Goal: Transaction & Acquisition: Purchase product/service

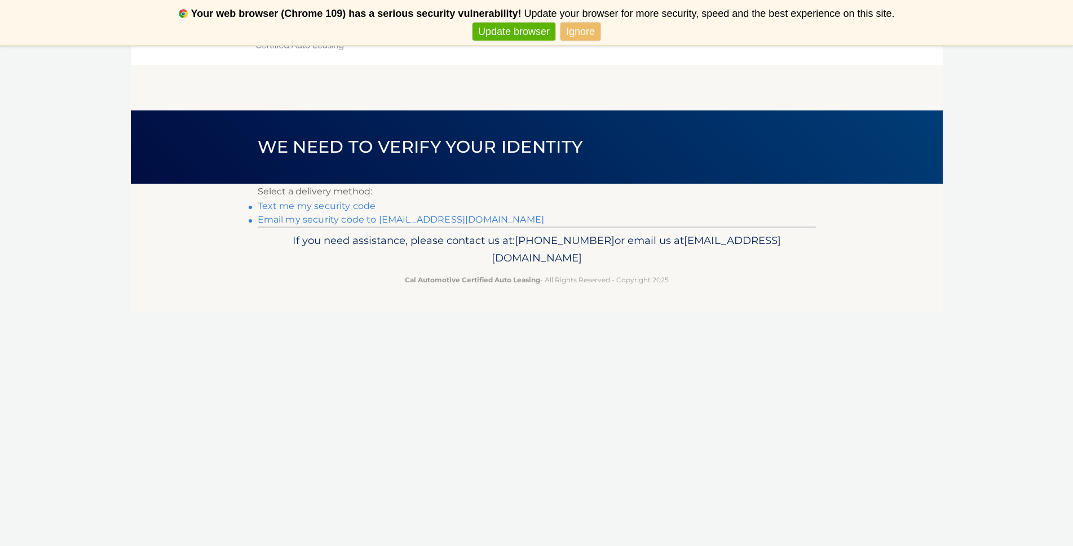
click at [358, 207] on link "Text me my security code" at bounding box center [317, 206] width 118 height 11
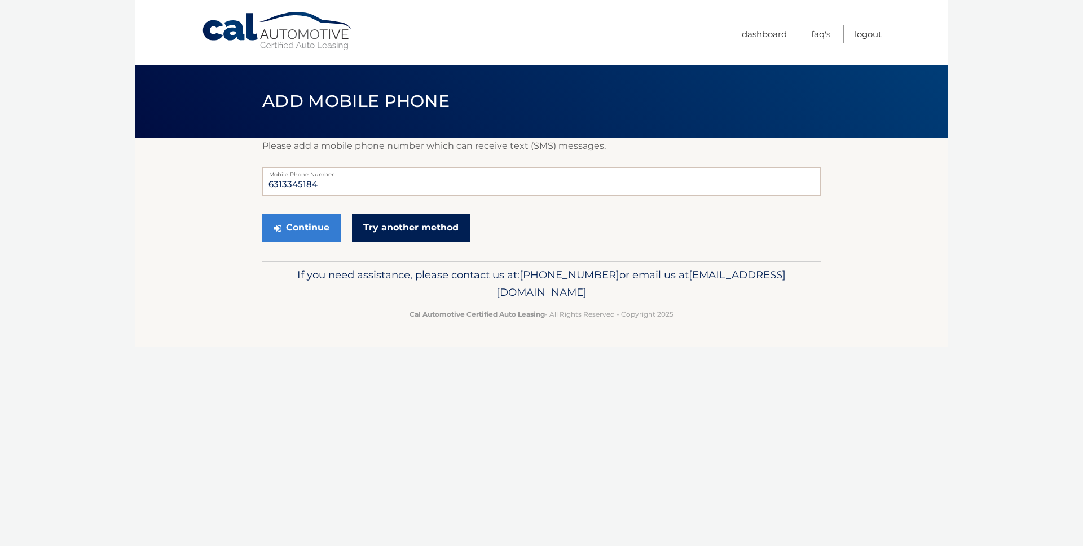
click at [378, 224] on link "Try another method" at bounding box center [411, 228] width 118 height 28
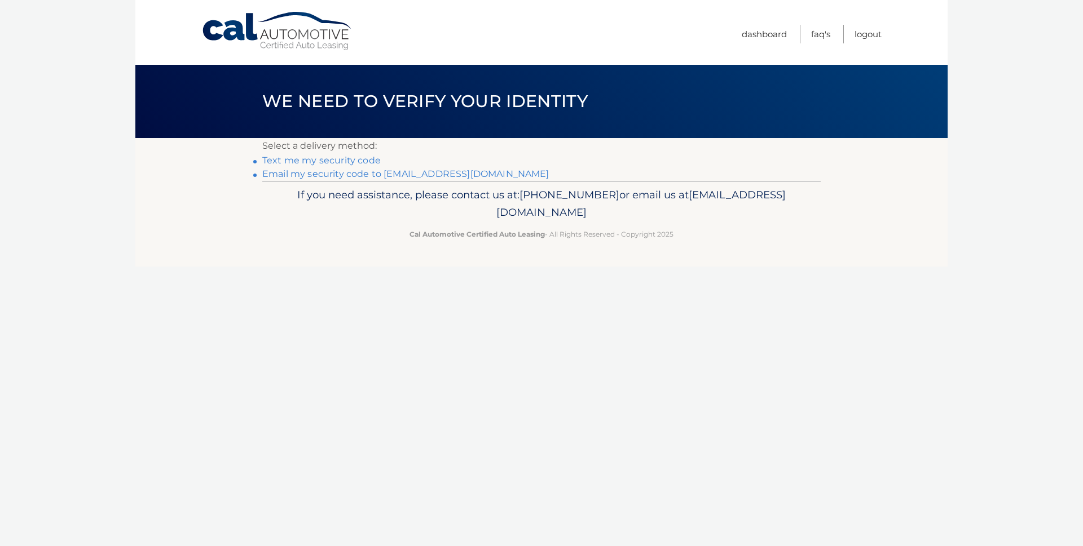
click at [330, 175] on link "Email my security code to [EMAIL_ADDRESS][DOMAIN_NAME]" at bounding box center [405, 174] width 287 height 11
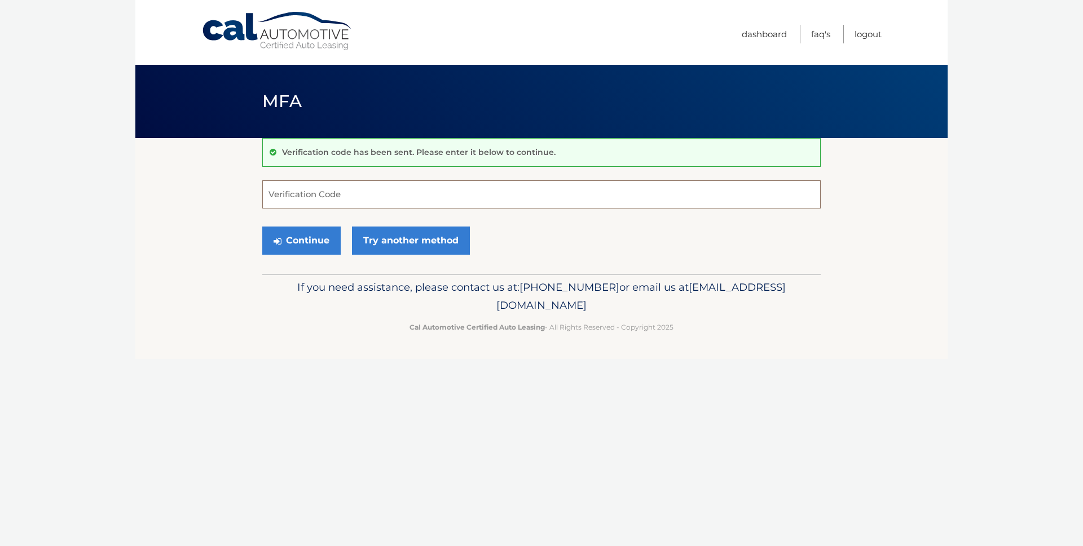
click at [278, 194] on input "Verification Code" at bounding box center [541, 194] width 558 height 28
paste input "256241"
click at [312, 241] on button "Continue" at bounding box center [301, 241] width 78 height 28
click at [330, 199] on input "256241" at bounding box center [541, 194] width 558 height 28
click at [314, 248] on button "Continue" at bounding box center [301, 241] width 78 height 28
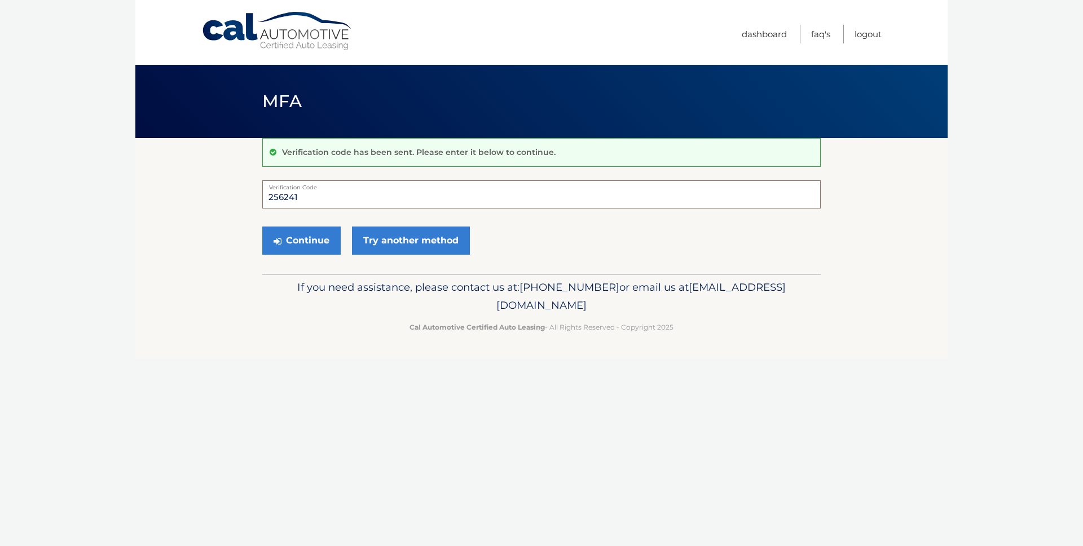
click at [301, 197] on input "256241" at bounding box center [541, 194] width 558 height 28
type input "256241"
click at [307, 238] on button "Continue" at bounding box center [301, 241] width 78 height 28
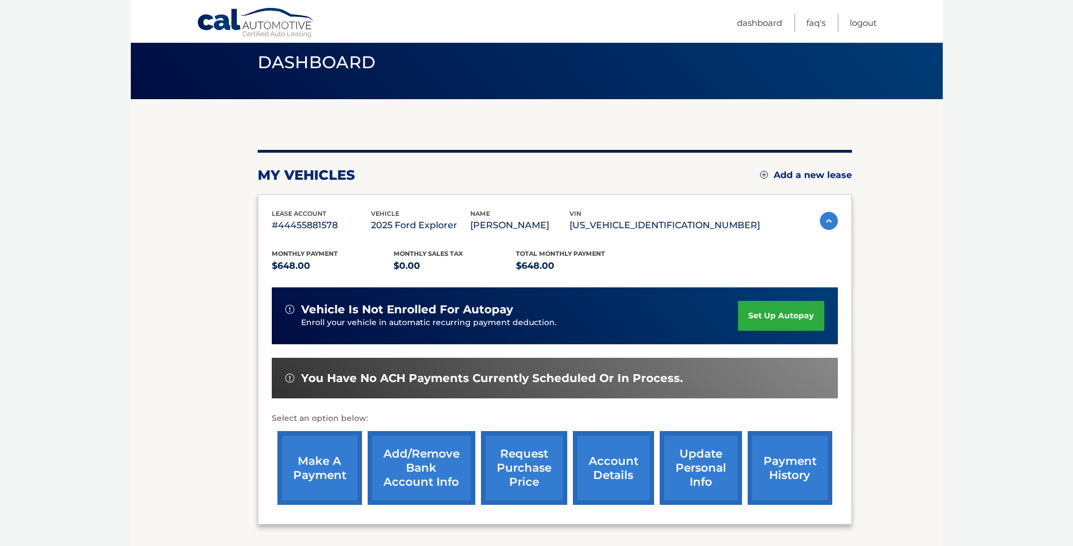
scroll to position [113, 0]
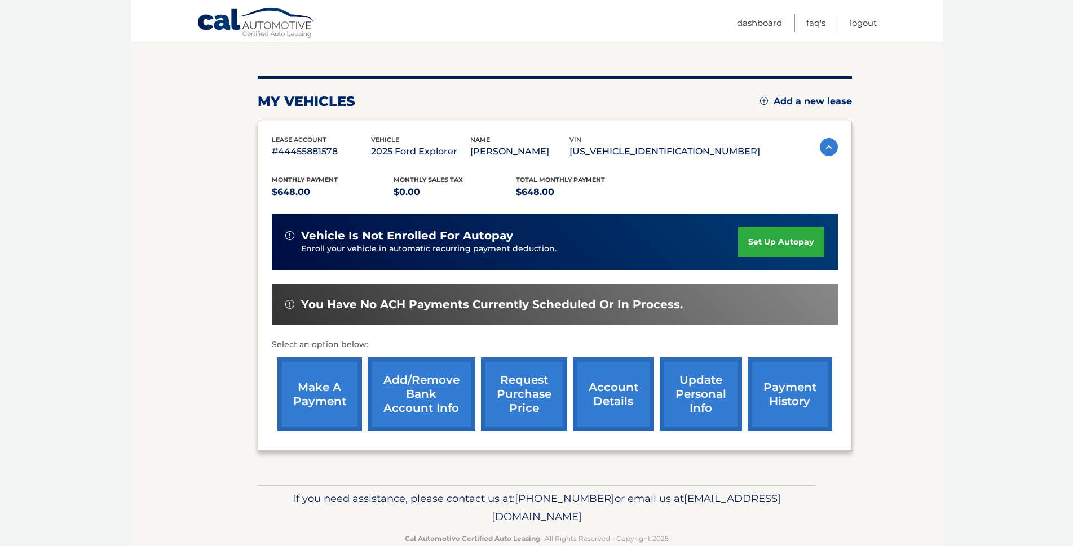
click at [828, 146] on img at bounding box center [829, 147] width 18 height 18
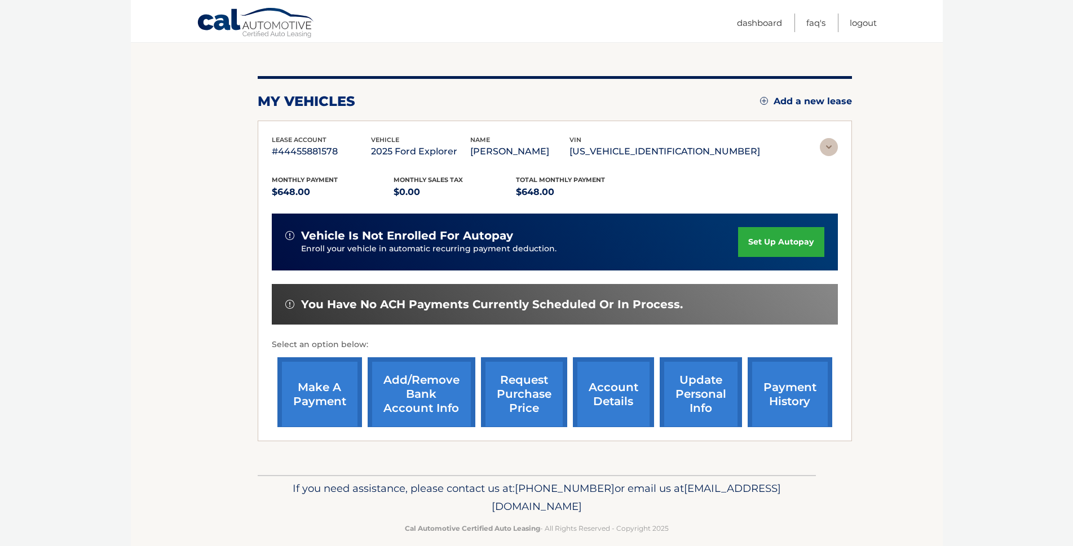
scroll to position [0, 0]
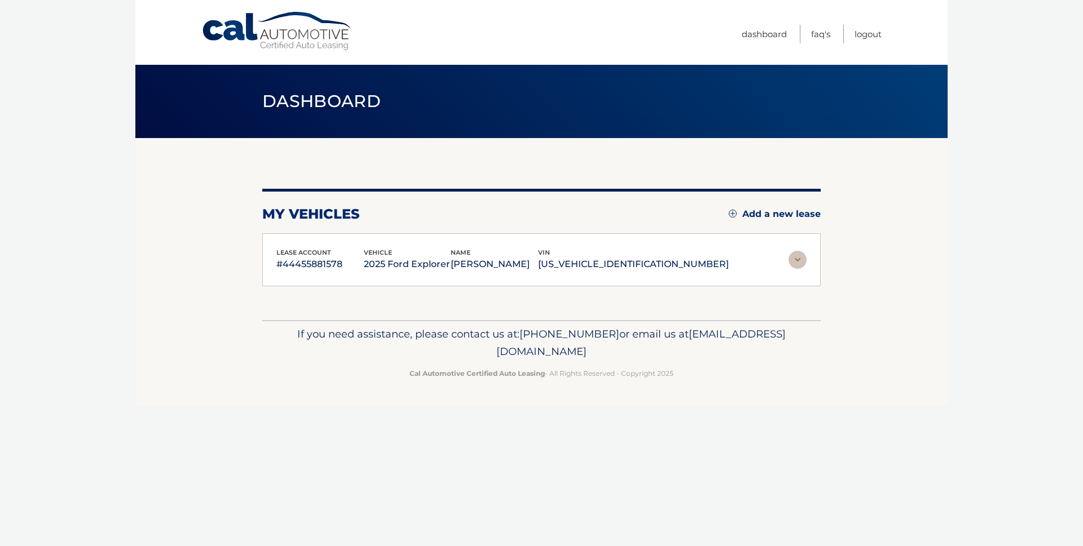
click at [794, 262] on img at bounding box center [797, 260] width 18 height 18
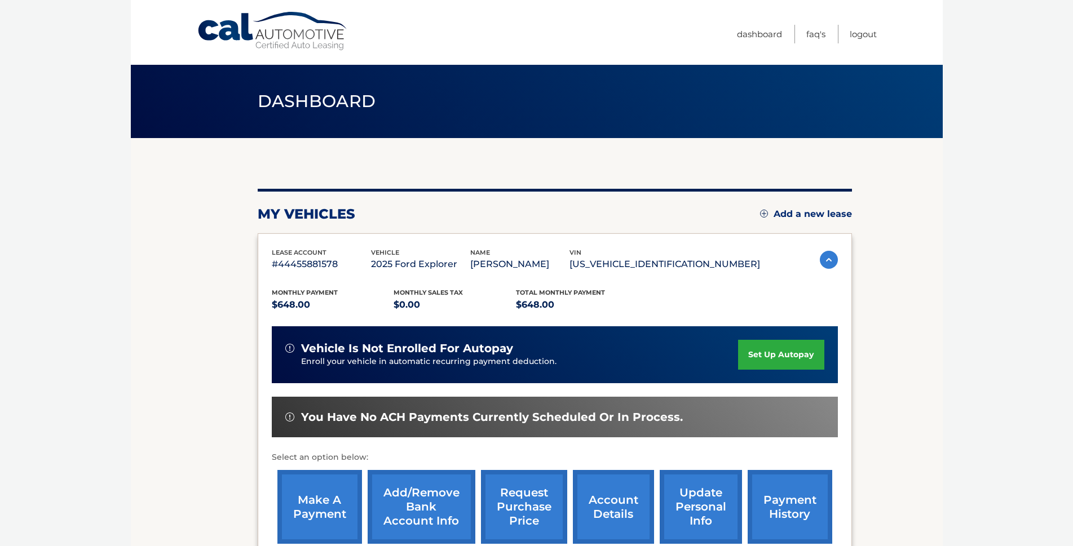
click at [318, 261] on p "#44455881578" at bounding box center [321, 265] width 99 height 16
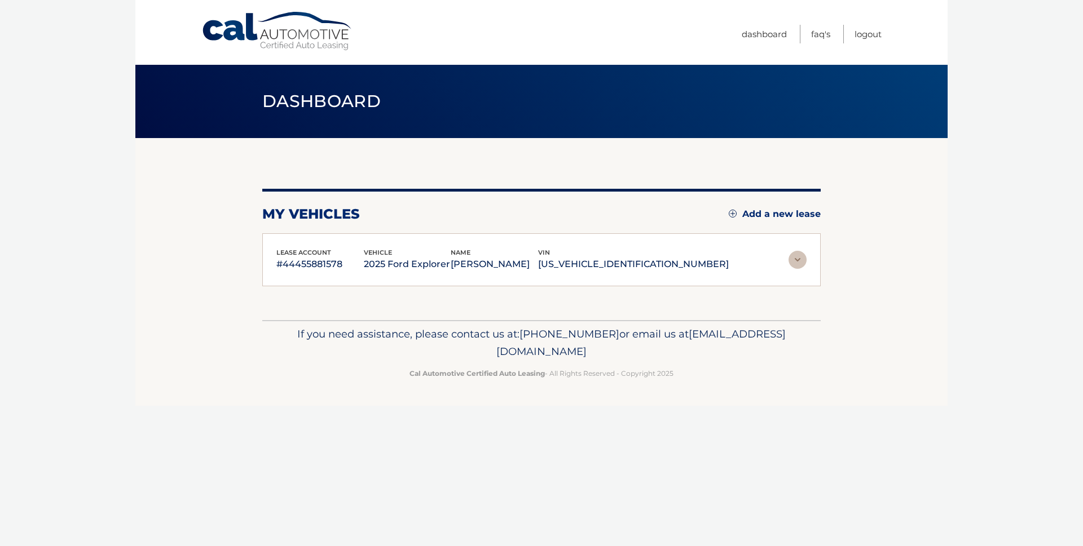
click at [797, 257] on img at bounding box center [797, 260] width 18 height 18
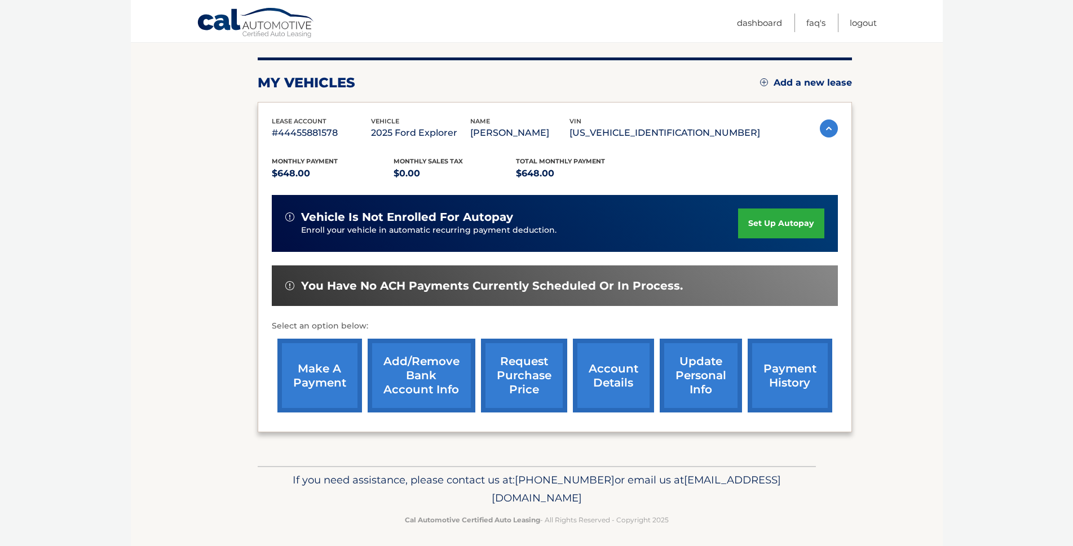
scroll to position [137, 0]
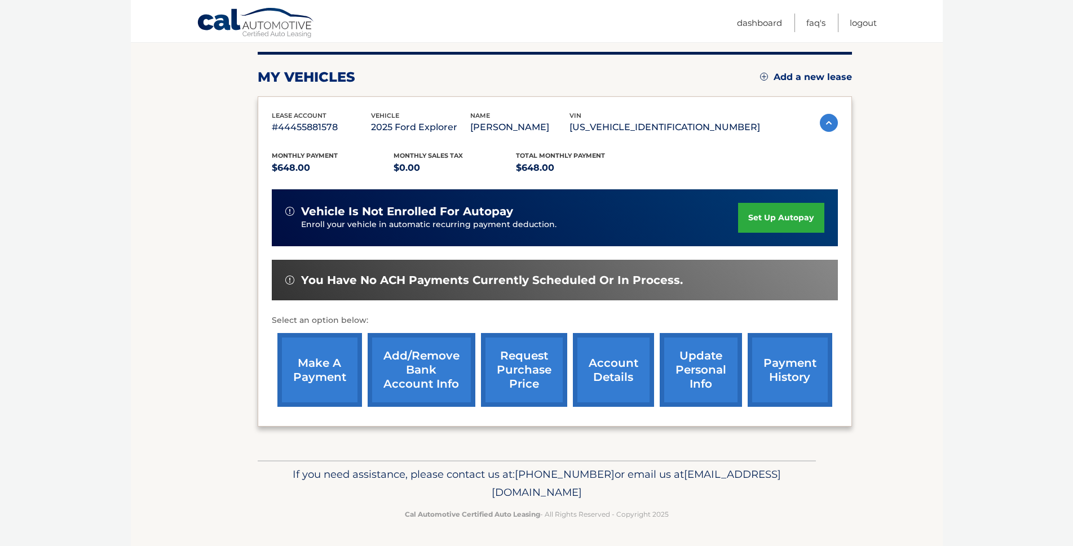
click at [327, 368] on link "make a payment" at bounding box center [319, 370] width 85 height 74
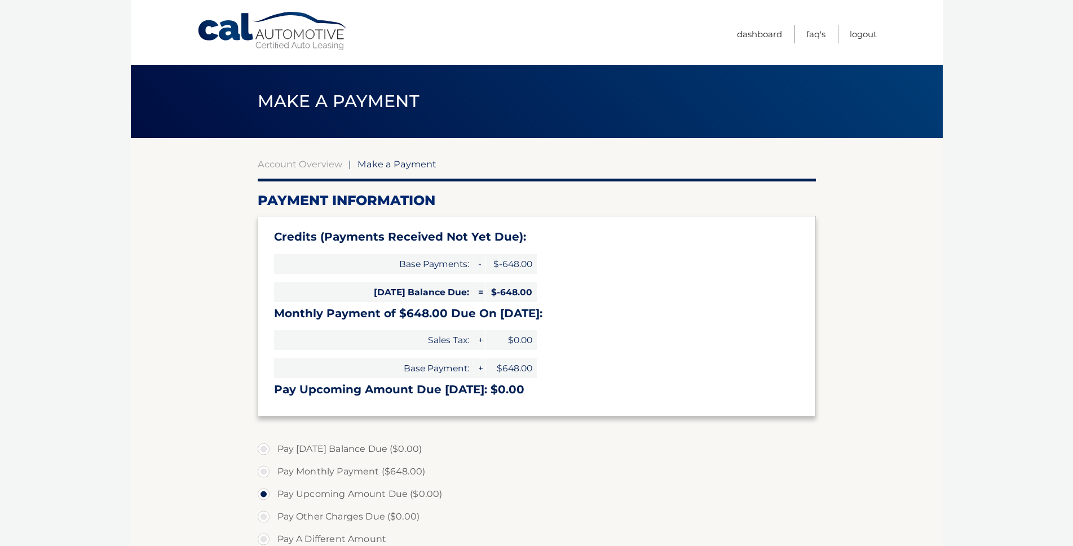
select select "N2MzYjhiNTktOGYzMS00M2Y4LTg3ODgtY2E0M2JjODkxOTgy"
